Goal: Information Seeking & Learning: Find specific fact

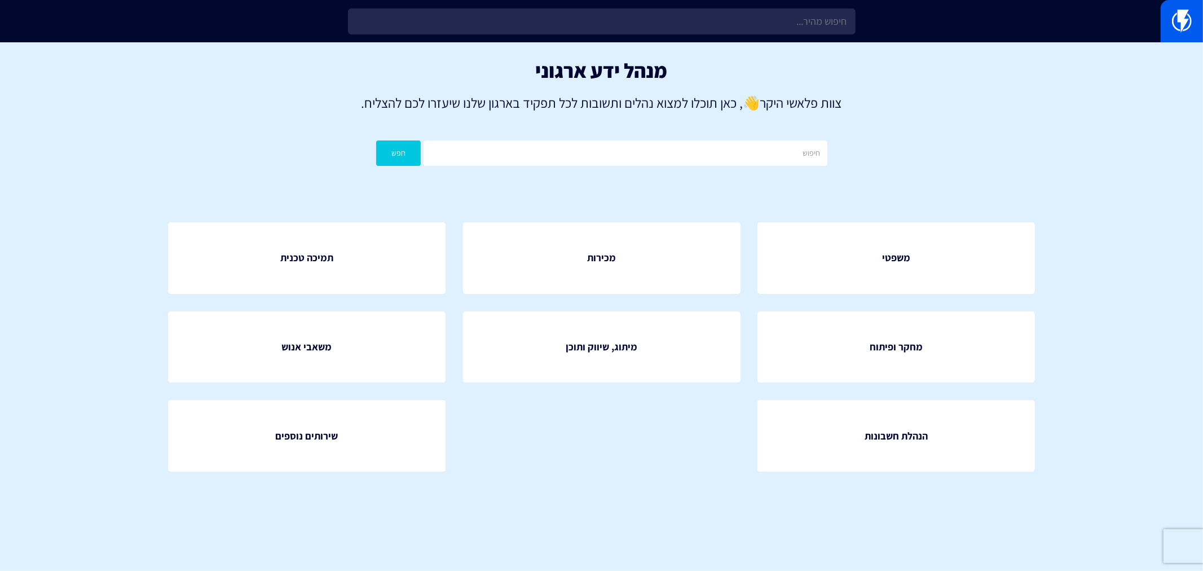
click at [233, 327] on link "משאבי אנוש" at bounding box center [306, 347] width 277 height 72
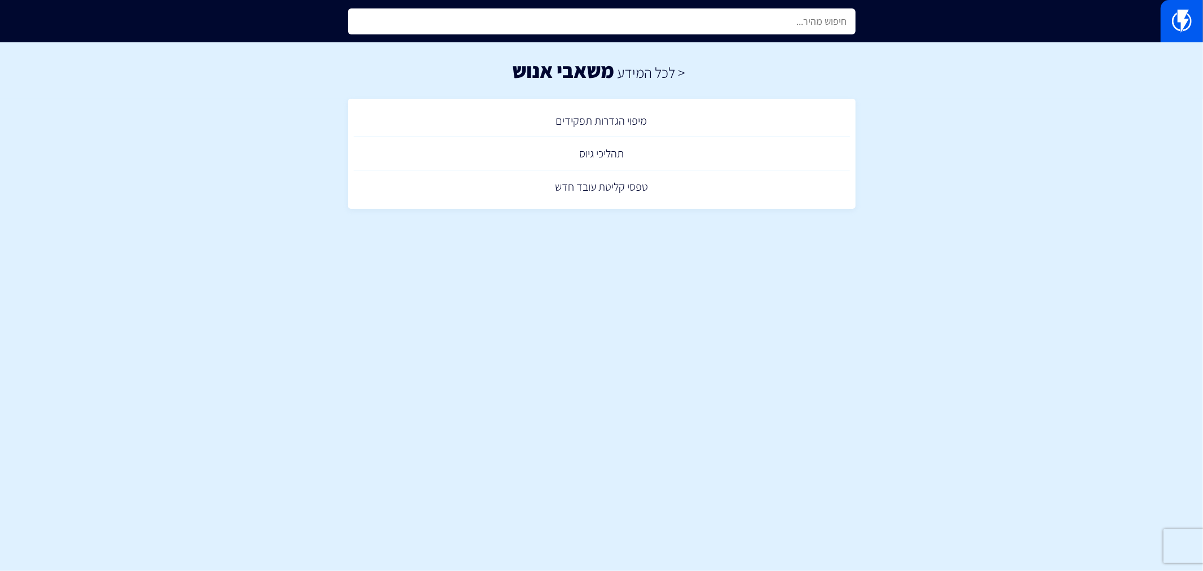
click at [488, 25] on input "text" at bounding box center [601, 21] width 507 height 26
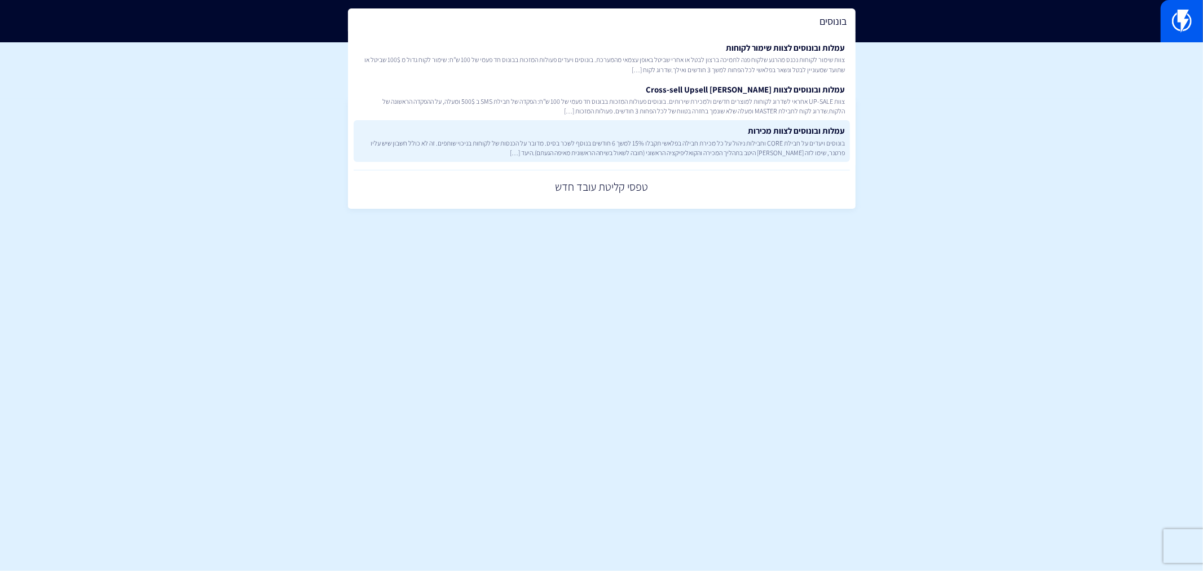
type input "בונוסים"
click at [706, 131] on link "עמלות ובונוסים לצוות מכירות בונוסים ויעדים על חבילת CORE וחבילות ניהול על כל מכ…" at bounding box center [602, 141] width 496 height 42
